Goal: Information Seeking & Learning: Learn about a topic

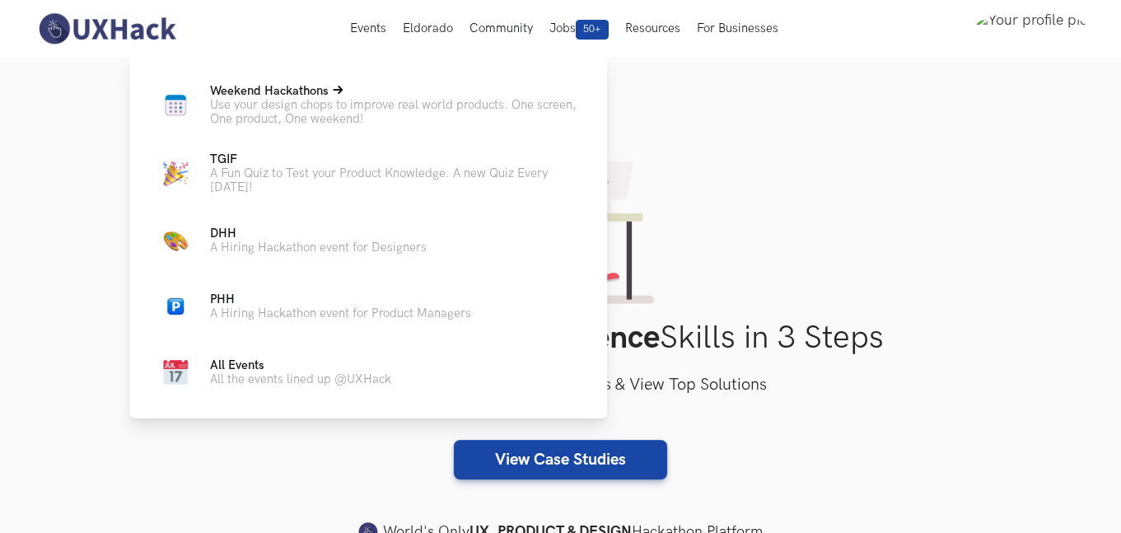
click at [299, 100] on p "Use your design chops to improve real world products. One screen, One product, …" at bounding box center [395, 112] width 371 height 28
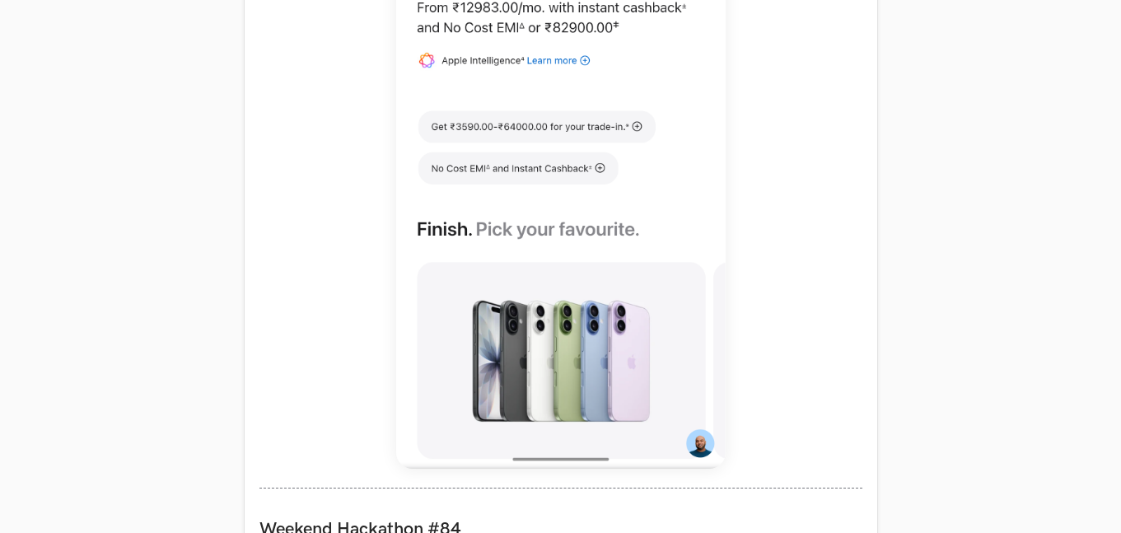
scroll to position [1208, 0]
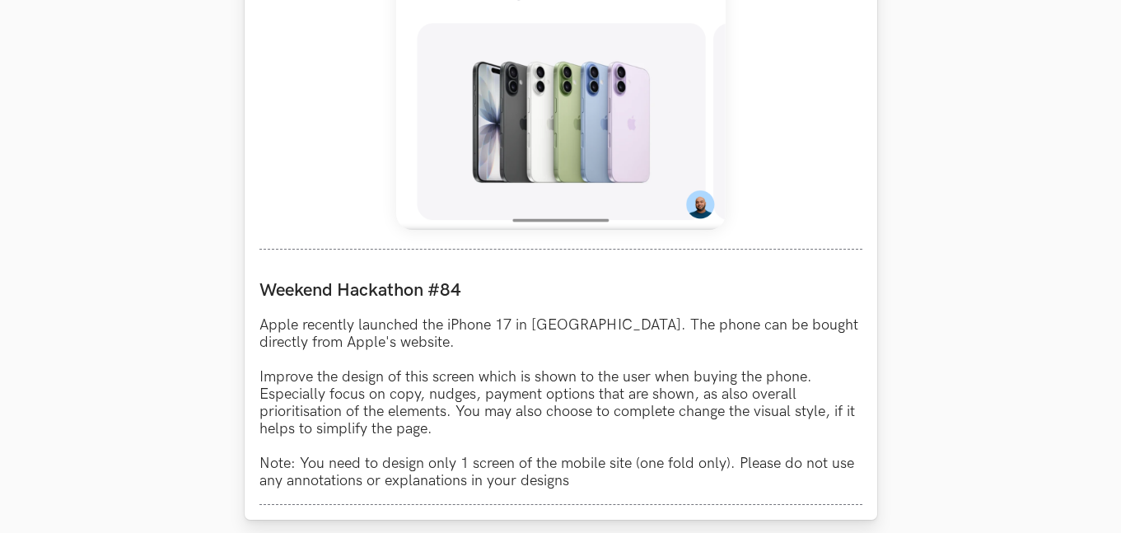
scroll to position [1287, 0]
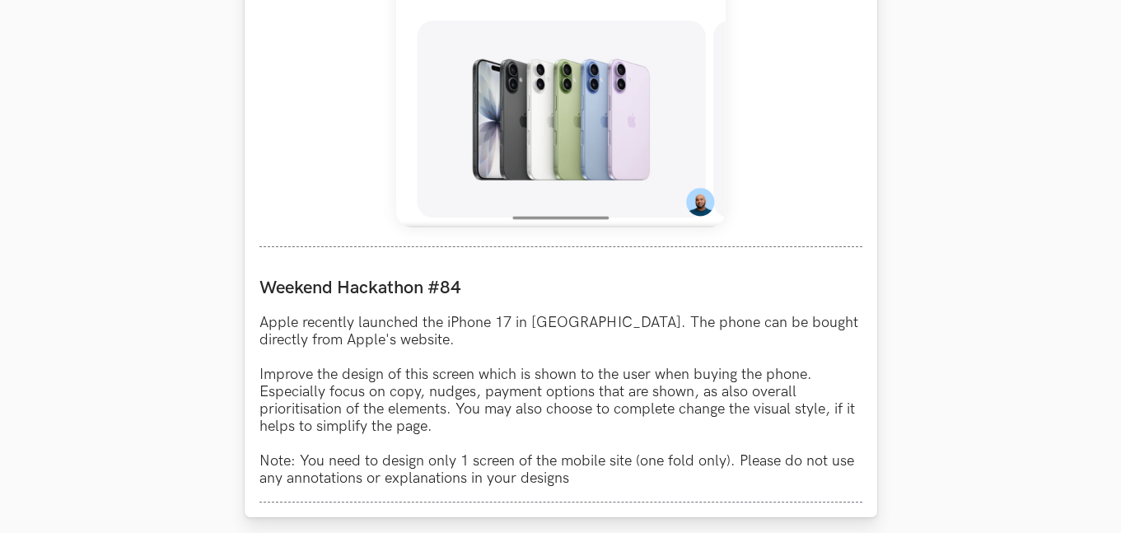
click at [591, 325] on p "Apple recently launched the iPhone 17 in India. The phone can be bought directl…" at bounding box center [560, 400] width 603 height 173
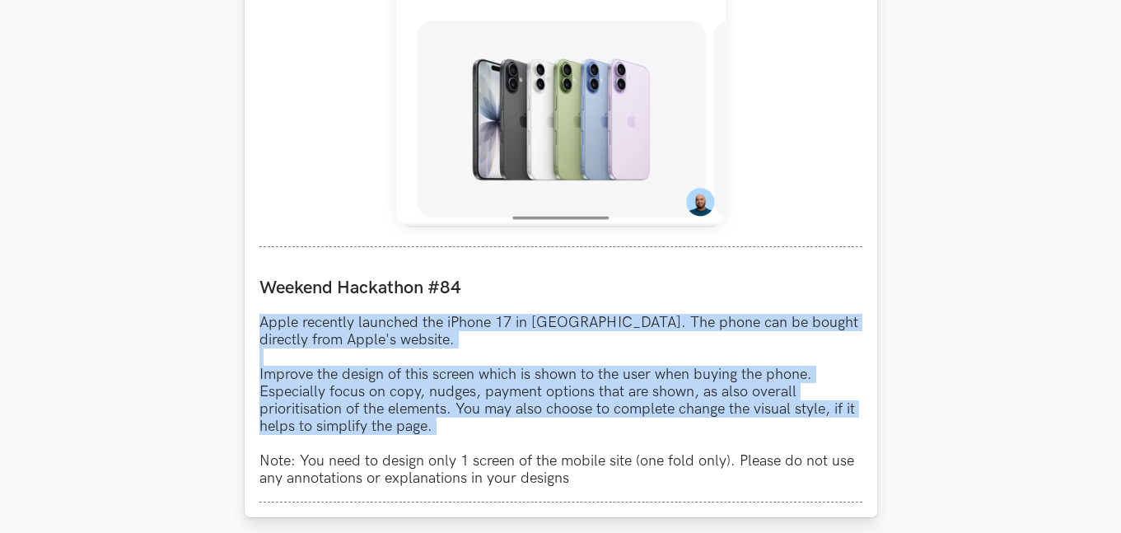
drag, startPoint x: 591, startPoint y: 325, endPoint x: 588, endPoint y: 390, distance: 64.3
click at [588, 390] on p "Apple recently launched the iPhone 17 in India. The phone can be bought directl…" at bounding box center [560, 400] width 603 height 173
copy p "Apple recently launched the iPhone 17 in India. The phone can be bought directl…"
click at [572, 365] on p "Apple recently launched the iPhone 17 in India. The phone can be bought directl…" at bounding box center [560, 400] width 603 height 173
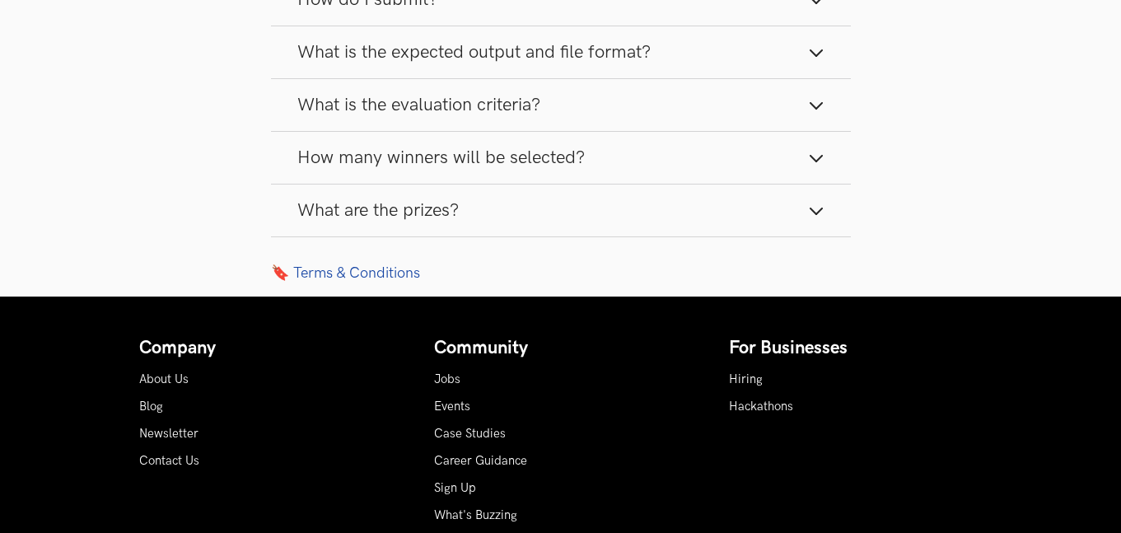
scroll to position [2372, 0]
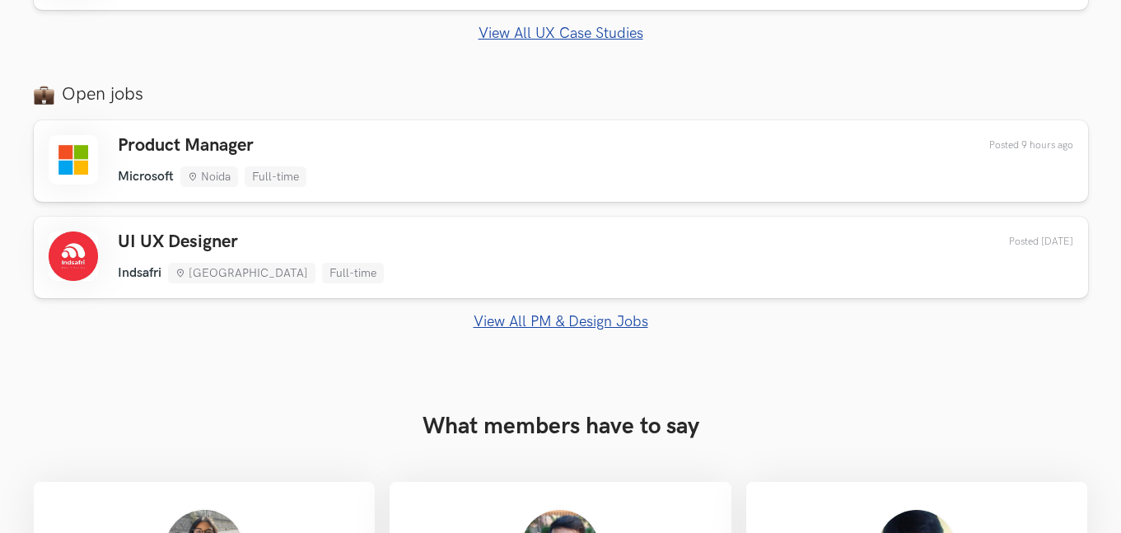
scroll to position [1147, 0]
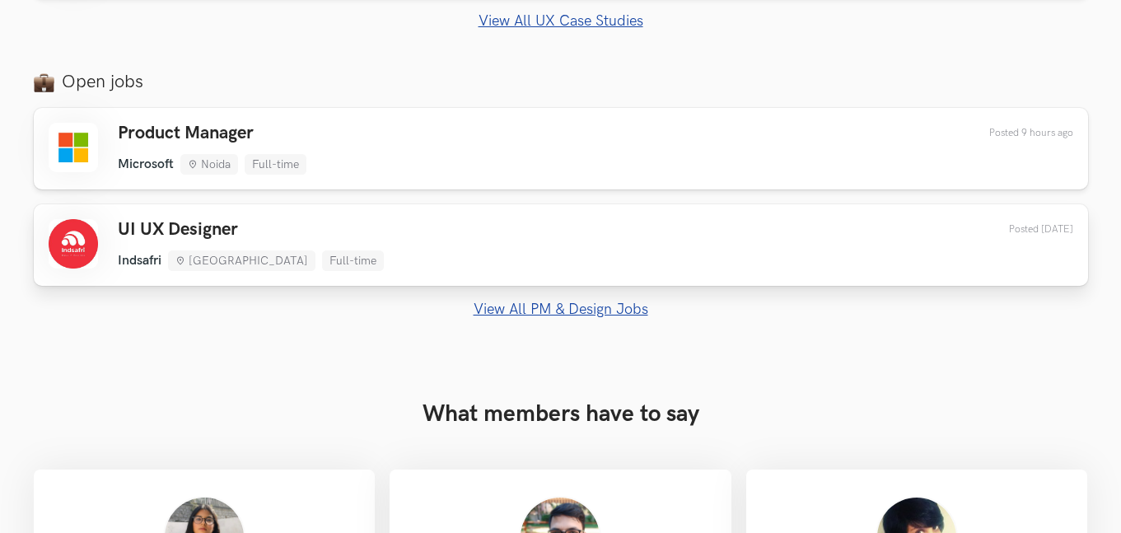
click at [709, 236] on div "UI UX Designer Indsafri [GEOGRAPHIC_DATA] Full-time Indsafri [GEOGRAPHIC_DATA] …" at bounding box center [561, 245] width 1025 height 52
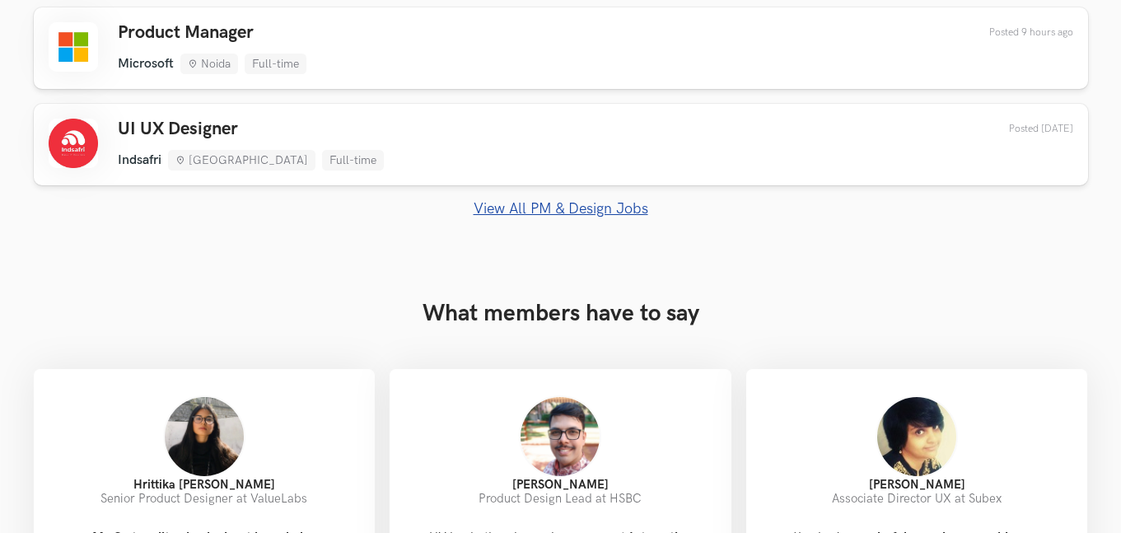
scroll to position [1390, 0]
